Goal: Information Seeking & Learning: Learn about a topic

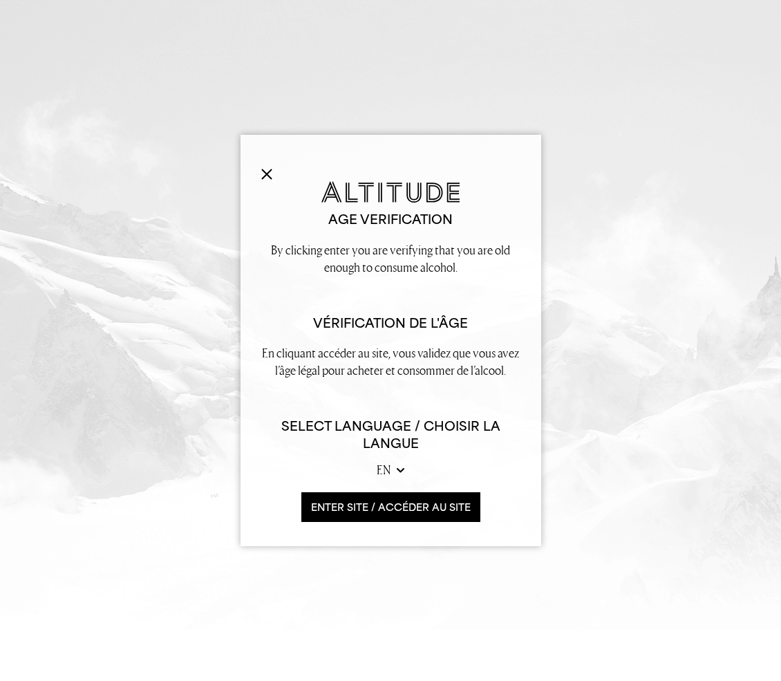
click at [382, 492] on button "ENTER SITE / accéder au site" at bounding box center [390, 507] width 179 height 30
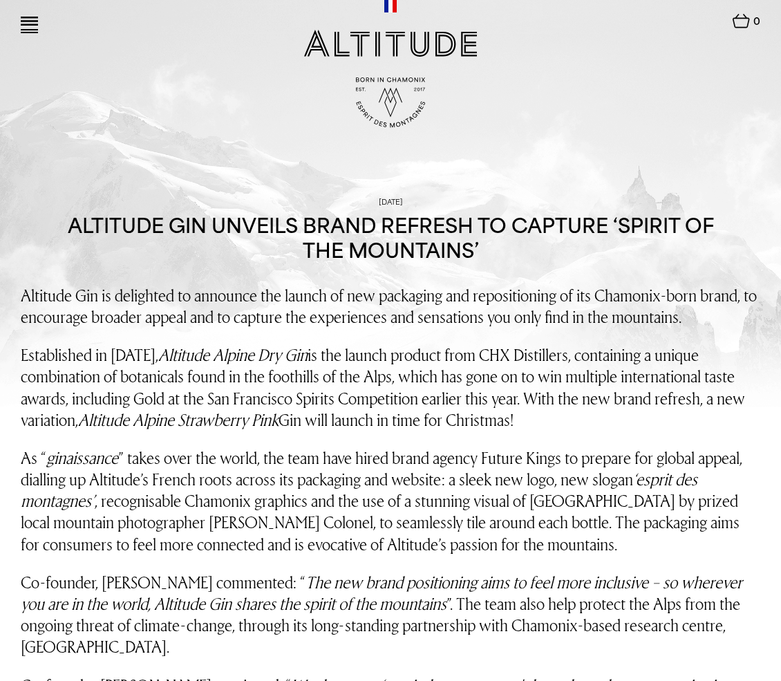
click at [30, 27] on link at bounding box center [29, 25] width 17 height 17
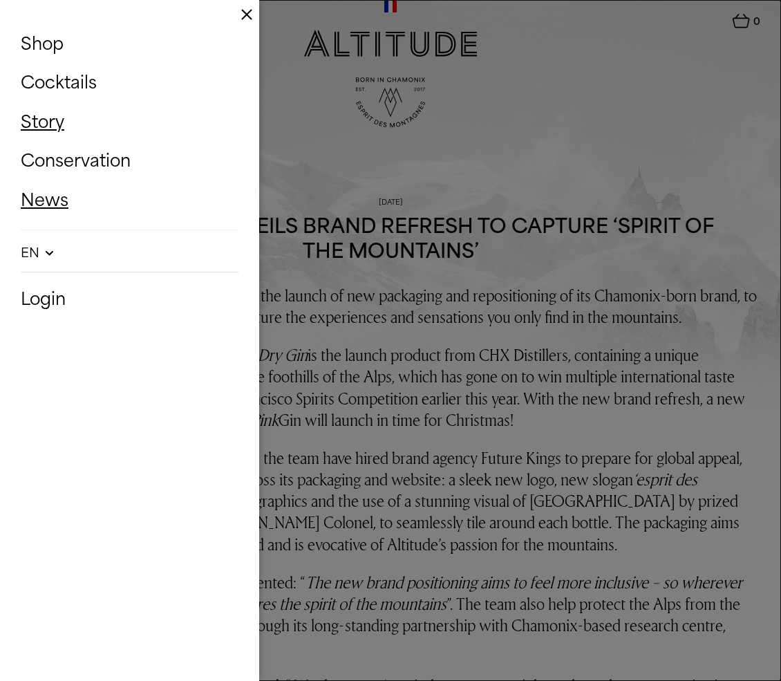
click at [50, 116] on link "Story" at bounding box center [130, 122] width 218 height 32
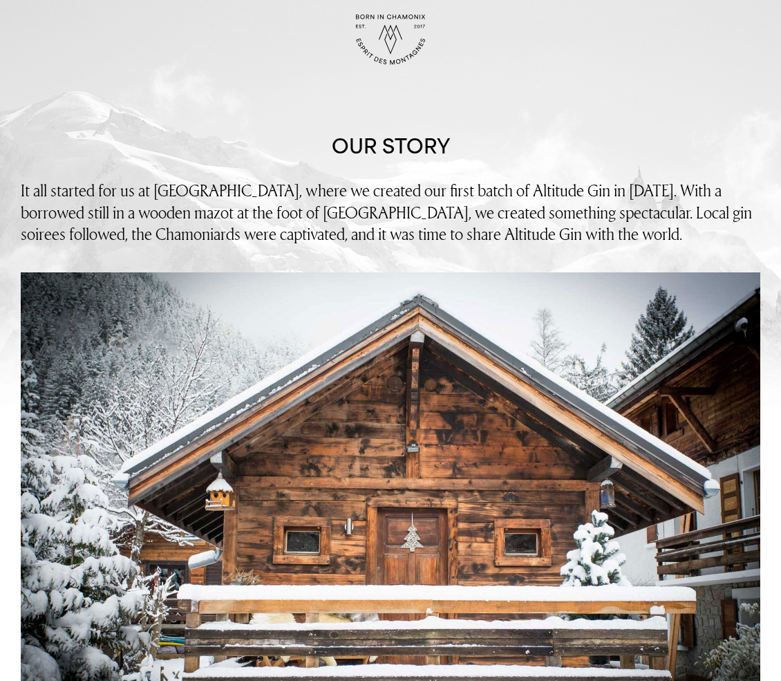
scroll to position [64, 0]
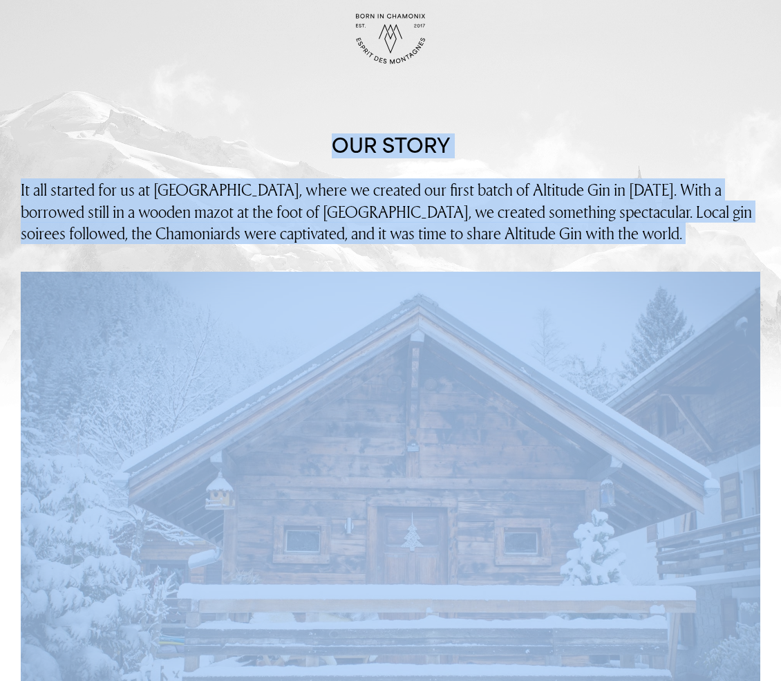
drag, startPoint x: 366, startPoint y: 255, endPoint x: 306, endPoint y: 140, distance: 129.9
click at [306, 140] on div "Our story" at bounding box center [391, 145] width 678 height 25
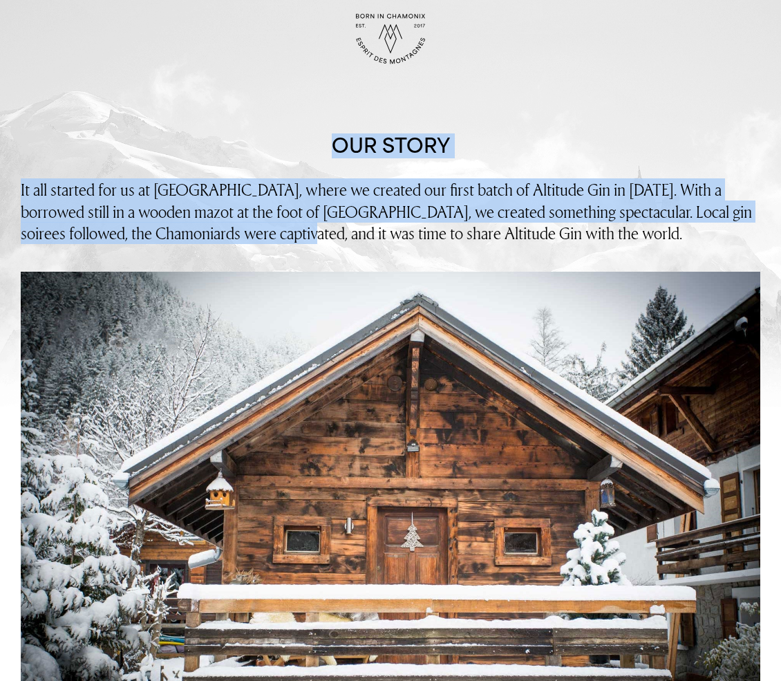
drag, startPoint x: 306, startPoint y: 140, endPoint x: 308, endPoint y: 241, distance: 101.6
click at [308, 241] on span "It all started for us at [GEOGRAPHIC_DATA], where we created our first batch of…" at bounding box center [386, 210] width 731 height 65
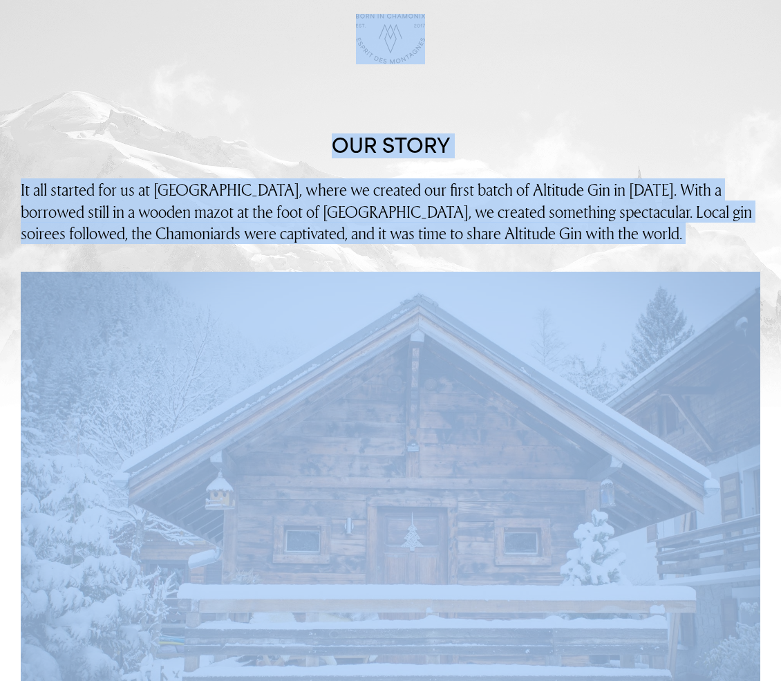
drag, startPoint x: 308, startPoint y: 250, endPoint x: 308, endPoint y: 131, distance: 118.9
click at [308, 131] on div "Shop Cocktails Story Conservation News Update" at bounding box center [390, 34] width 781 height 197
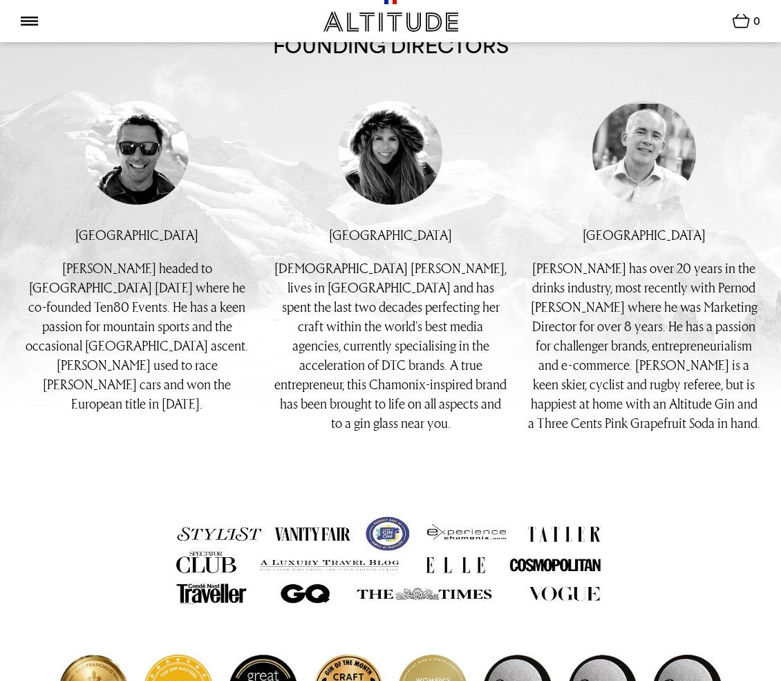
scroll to position [861, 0]
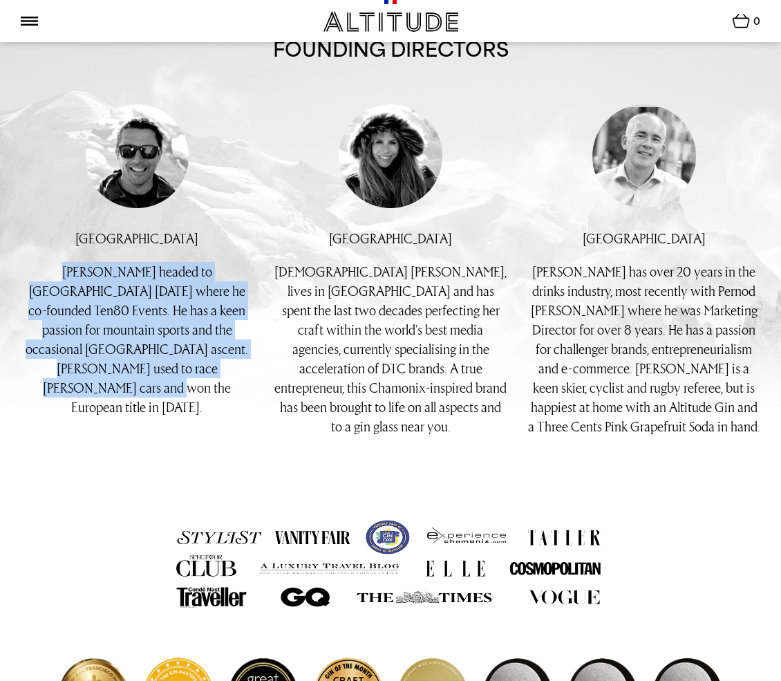
drag, startPoint x: 216, startPoint y: 390, endPoint x: 10, endPoint y: 265, distance: 241.0
click at [10, 265] on div "Buy individual bottles. Buy in cases of 6 Altitude Alpine Dry Gin 43% 70CL Alti…" at bounding box center [127, 294] width 254 height 380
drag, startPoint x: 10, startPoint y: 265, endPoint x: 86, endPoint y: 364, distance: 124.9
click at [86, 364] on div "Buy individual bottles. Buy in cases of 6 Altitude Alpine Dry Gin 43% 70CL Alti…" at bounding box center [127, 294] width 254 height 380
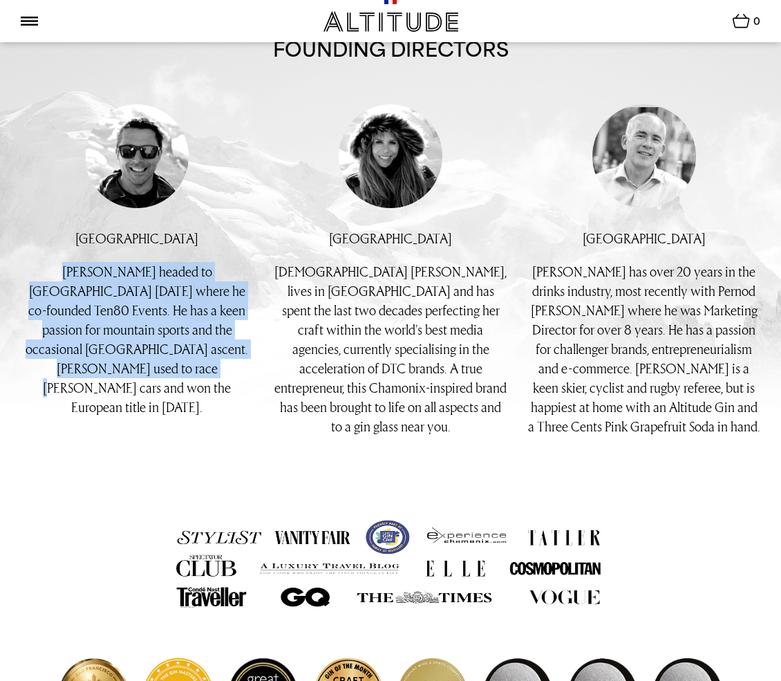
click at [86, 364] on p "Tim headed to Chamonix 14 years ago where he co-founded Ten80 Events. He has a …" at bounding box center [137, 339] width 233 height 155
drag, startPoint x: 27, startPoint y: 261, endPoint x: 118, endPoint y: 377, distance: 146.7
click at [118, 377] on div "Buy individual bottles. Buy in cases of 6 Altitude Alpine Dry Gin 43% 70CL Alti…" at bounding box center [137, 294] width 233 height 380
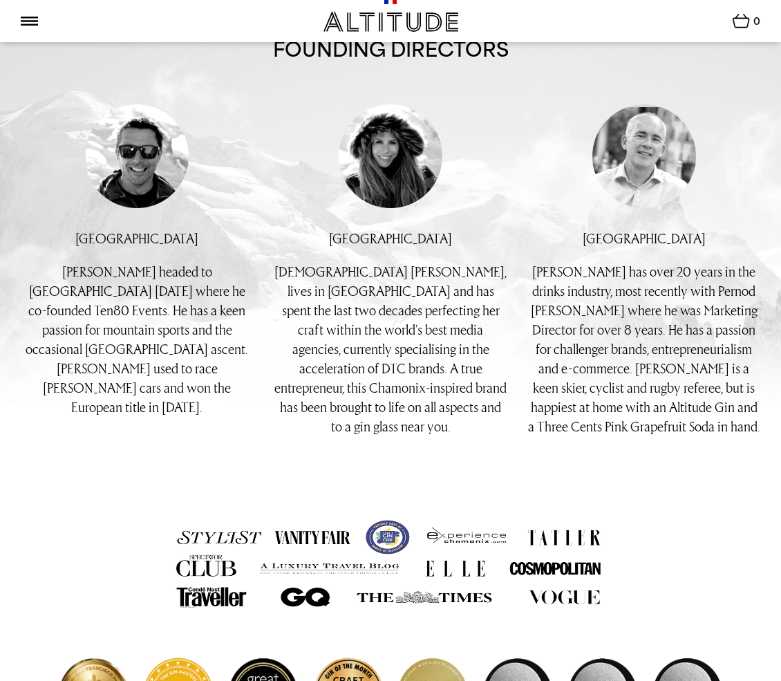
click at [161, 291] on p "Tim headed to Chamonix 14 years ago where he co-founded Ten80 Events. He has a …" at bounding box center [137, 339] width 233 height 155
copy p "Ten80"
click at [209, 374] on p "Tim headed to Chamonix 14 years ago where he co-founded Ten80 Events. He has a …" at bounding box center [137, 339] width 233 height 155
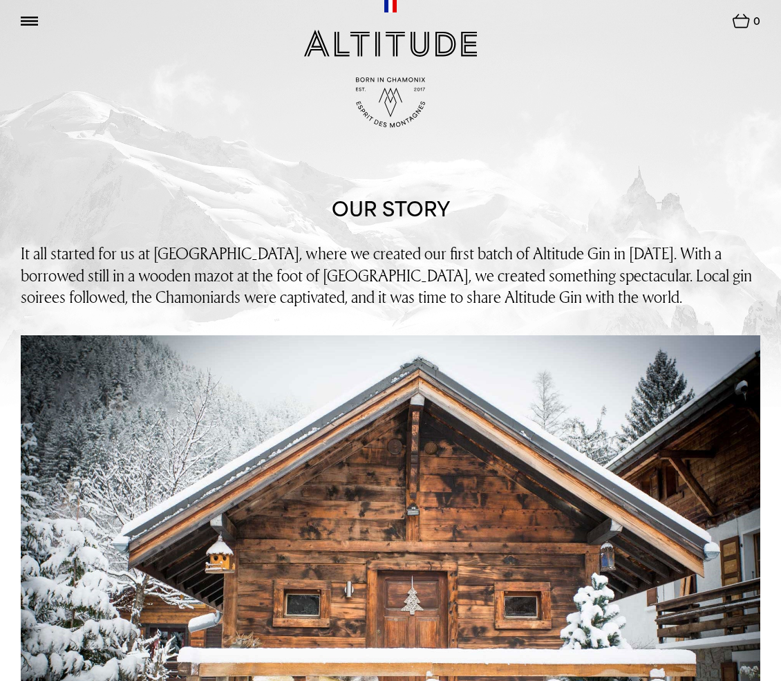
scroll to position [0, 0]
click at [29, 24] on img at bounding box center [29, 21] width 17 height 9
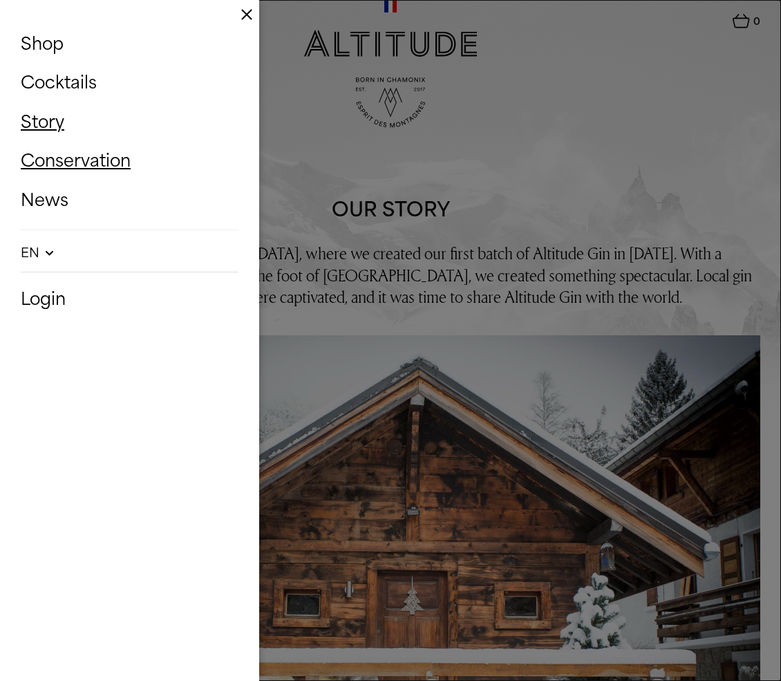
click at [56, 160] on link "Conservation" at bounding box center [130, 160] width 218 height 32
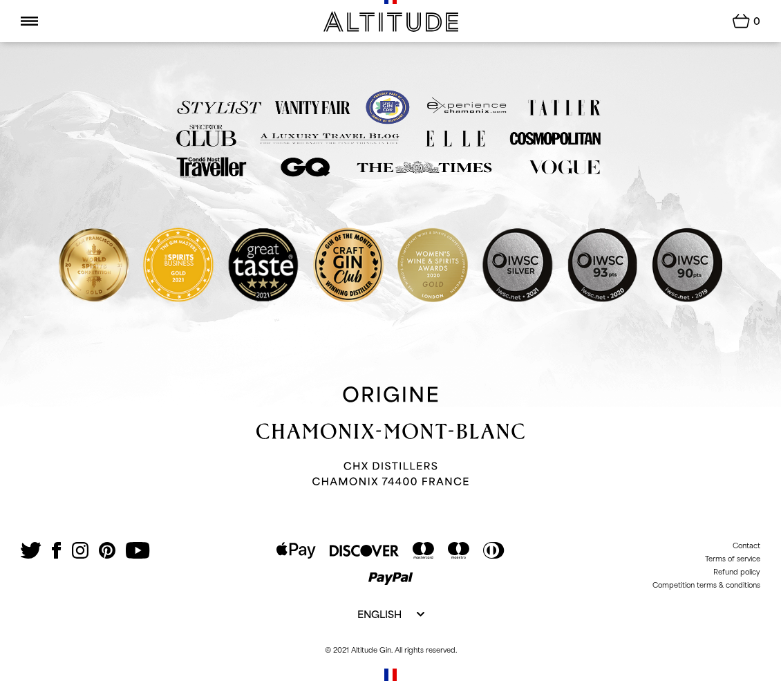
scroll to position [914, 0]
